Goal: Information Seeking & Learning: Learn about a topic

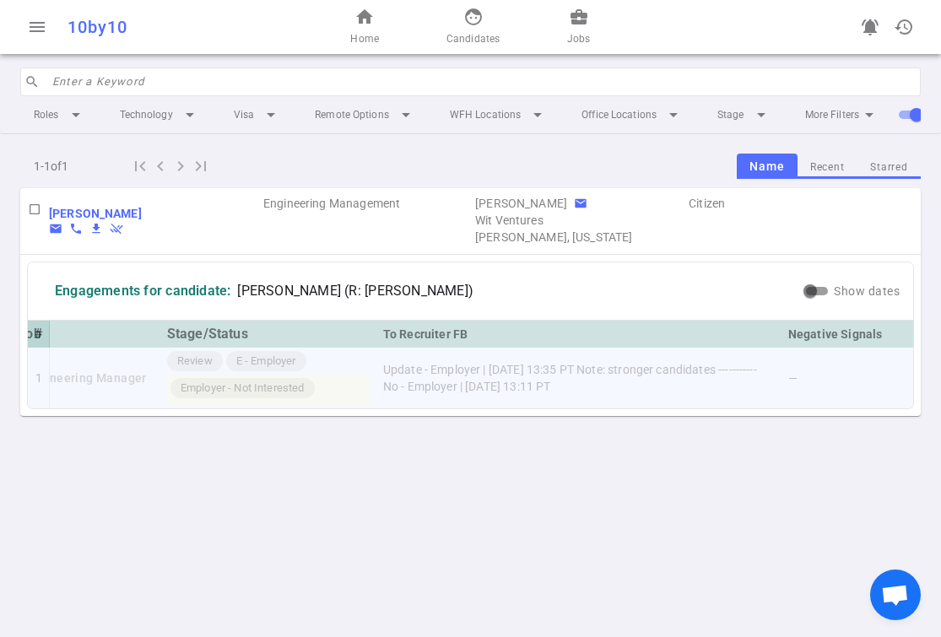
scroll to position [0, 110]
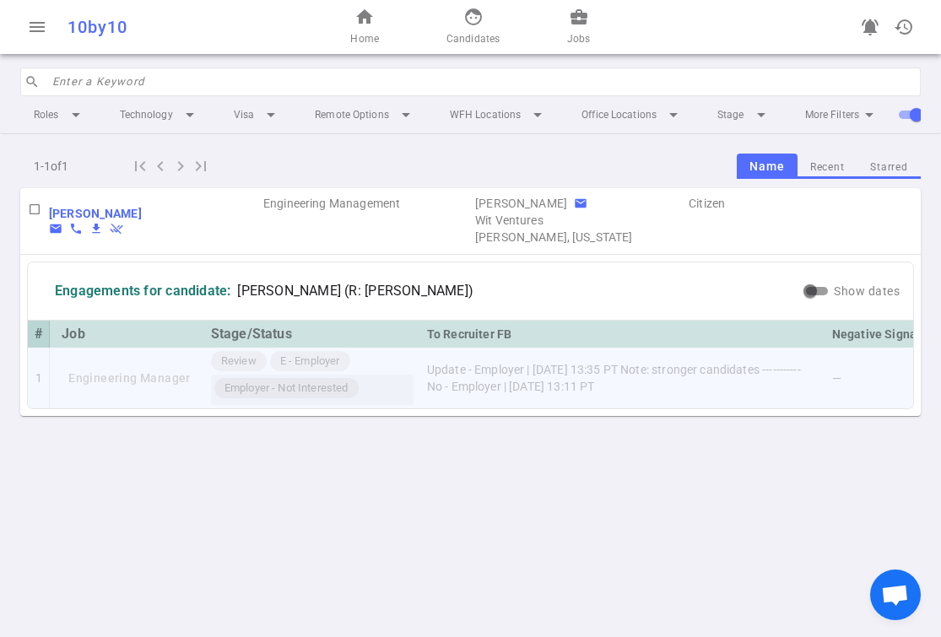
click at [316, 378] on div "Employer - Not Interested" at bounding box center [286, 388] width 144 height 20
click at [154, 377] on td "Engineering Manager" at bounding box center [129, 378] width 149 height 61
click at [175, 378] on td "Engineering Manager" at bounding box center [112, 378] width 149 height 61
click at [253, 378] on div "Employer - Not Interested" at bounding box center [269, 388] width 144 height 20
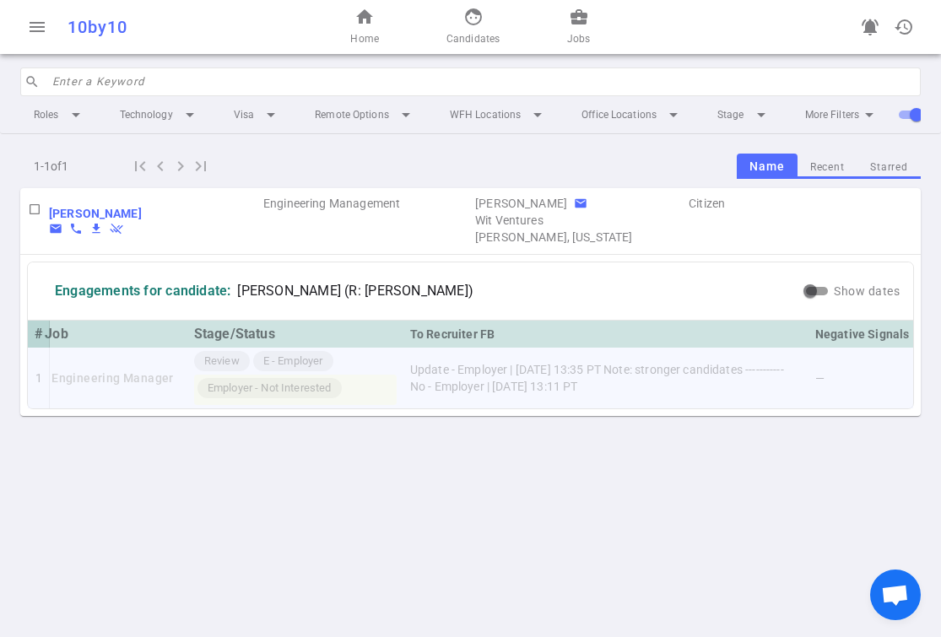
click at [461, 374] on td "Update - Employer | [DATE] 13:35 PT Note: stronger candidates ----------- No - …" at bounding box center [605, 378] width 405 height 61
click at [458, 386] on td "Update - Employer | [DATE] 13:35 PT Note: stronger candidates ----------- No - …" at bounding box center [605, 378] width 405 height 61
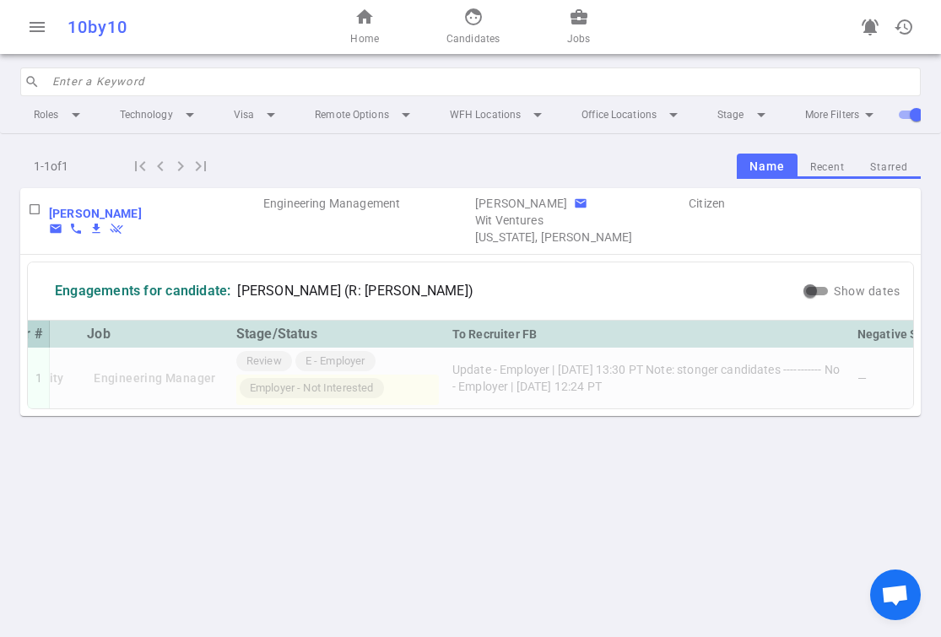
scroll to position [0, 109]
